Goal: Information Seeking & Learning: Learn about a topic

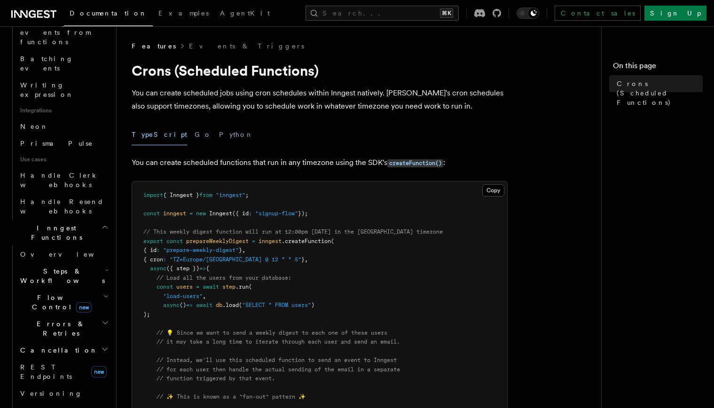
scroll to position [546, 0]
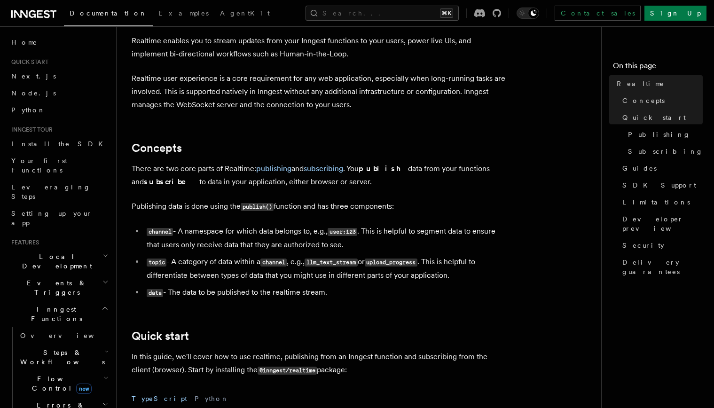
scroll to position [119, 0]
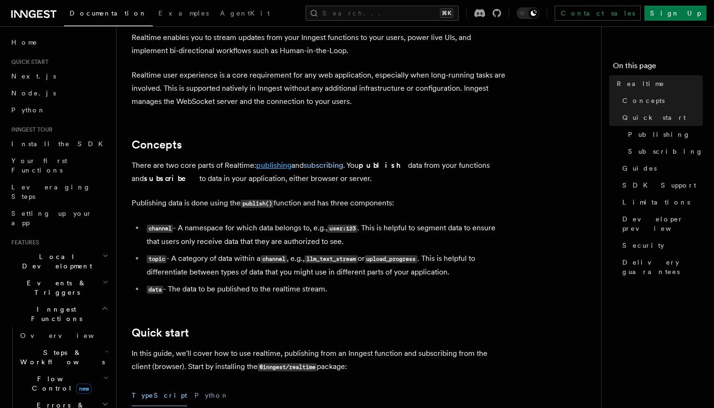
click at [276, 166] on link "publishing" at bounding box center [273, 165] width 35 height 9
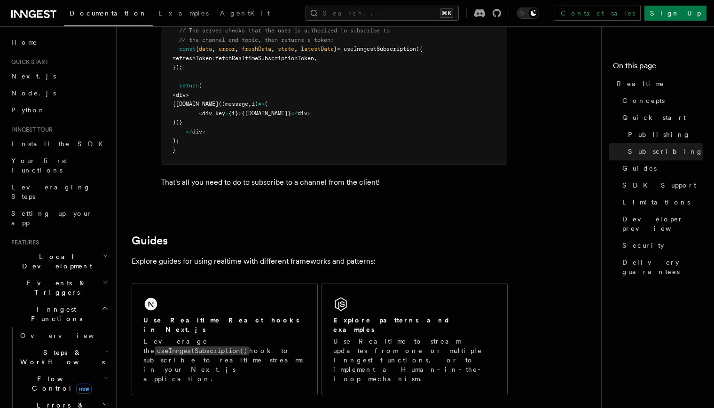
scroll to position [1856, 0]
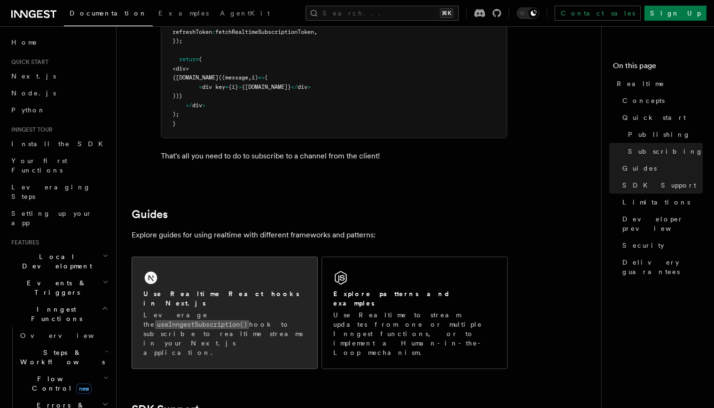
click at [249, 320] on code "useInngestSubscription()" at bounding box center [202, 324] width 94 height 9
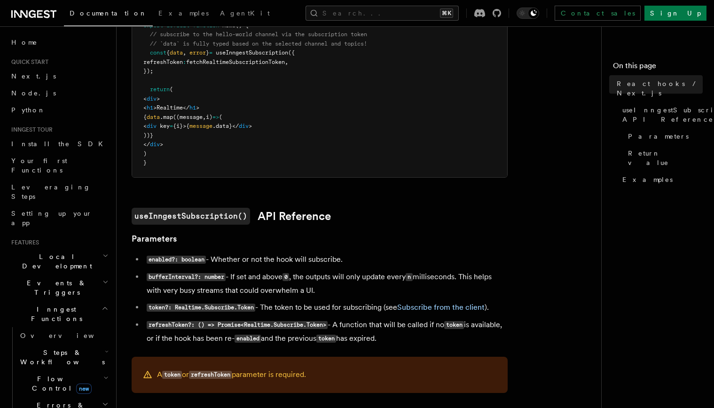
scroll to position [571, 0]
